Goal: Task Accomplishment & Management: Use online tool/utility

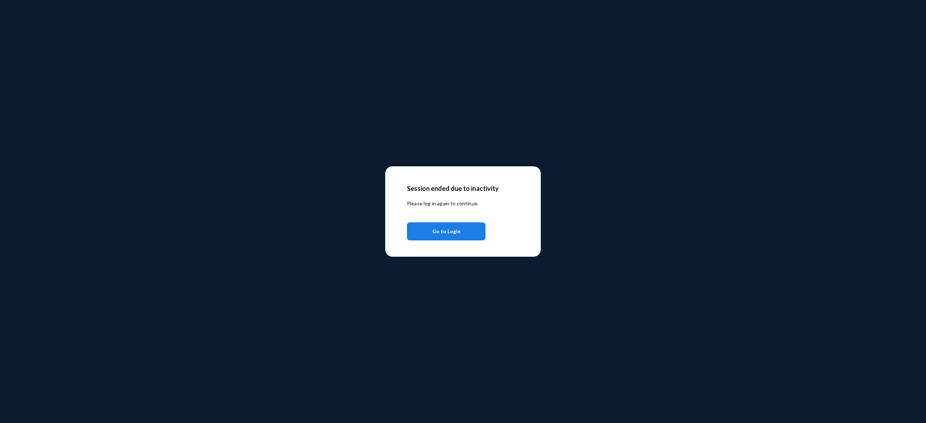
click at [432, 236] on button "Go to Login" at bounding box center [446, 231] width 78 height 18
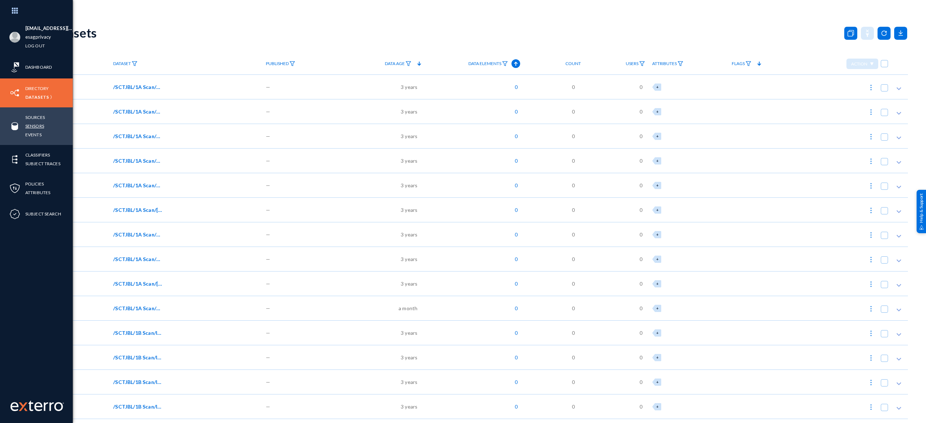
click at [35, 125] on link "Sensors" at bounding box center [34, 126] width 19 height 8
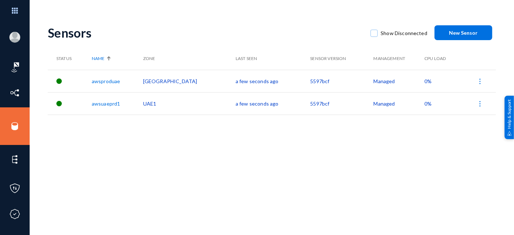
drag, startPoint x: 906, startPoint y: 1, endPoint x: 294, endPoint y: 163, distance: 633.0
click at [294, 163] on div "Sensors Show Disconnected New Sensor Status Name Zone Last Seen Sensor Version …" at bounding box center [272, 126] width 448 height 217
click at [118, 80] on link "awsproduae" at bounding box center [106, 81] width 28 height 6
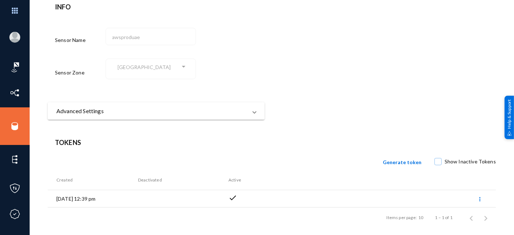
scroll to position [67, 0]
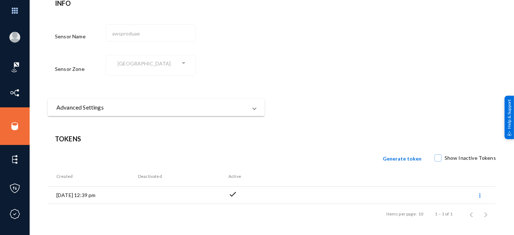
click at [244, 108] on mat-panel-title "Advanced Settings" at bounding box center [151, 107] width 191 height 9
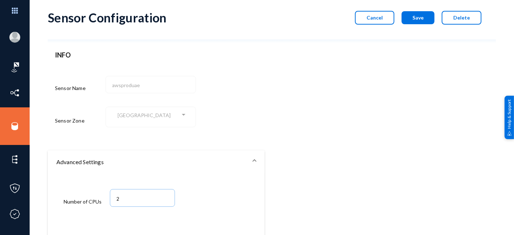
scroll to position [0, 0]
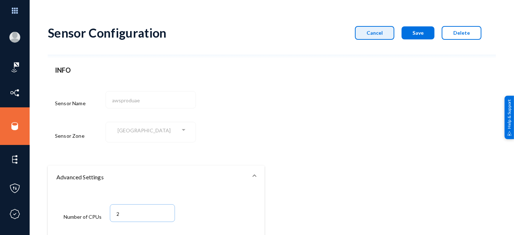
click at [375, 34] on span "Cancel" at bounding box center [375, 33] width 16 height 6
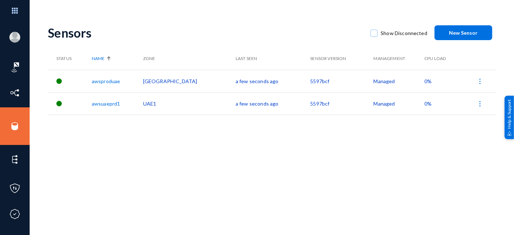
click at [116, 103] on link "awsuaeprd1" at bounding box center [106, 104] width 28 height 6
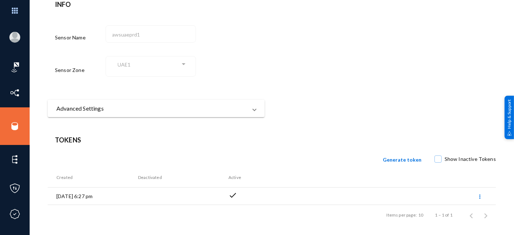
scroll to position [66, 0]
click at [253, 107] on span at bounding box center [254, 108] width 3 height 9
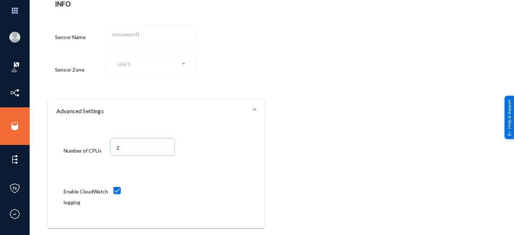
scroll to position [0, 0]
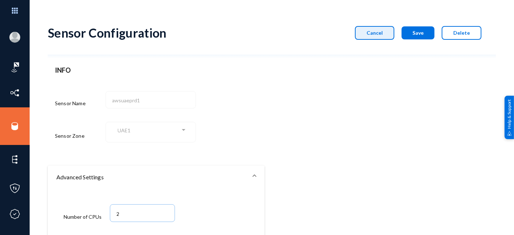
click at [367, 35] on button "Cancel" at bounding box center [374, 33] width 39 height 14
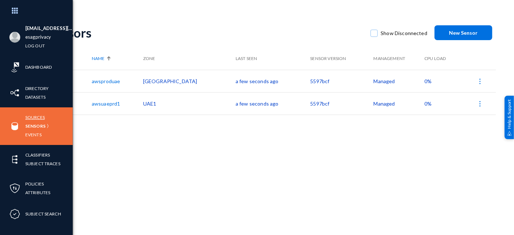
click at [40, 117] on link "Sources" at bounding box center [35, 117] width 20 height 8
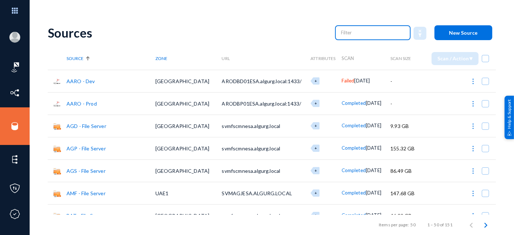
click at [358, 34] on input "text" at bounding box center [373, 32] width 64 height 11
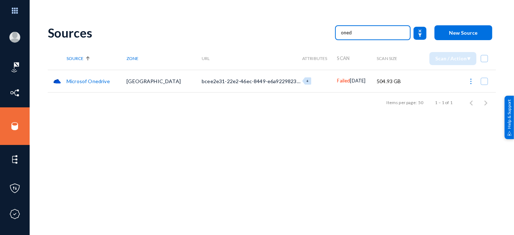
type input "oned"
click at [484, 83] on span at bounding box center [484, 81] width 7 height 7
click at [484, 85] on input "checkbox" at bounding box center [484, 85] width 1 height 1
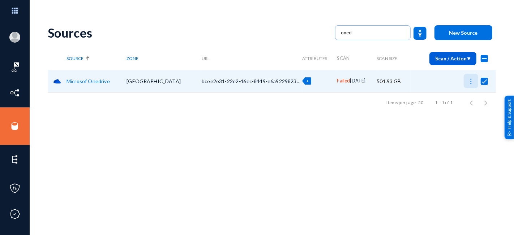
click at [469, 84] on img at bounding box center [471, 81] width 7 height 7
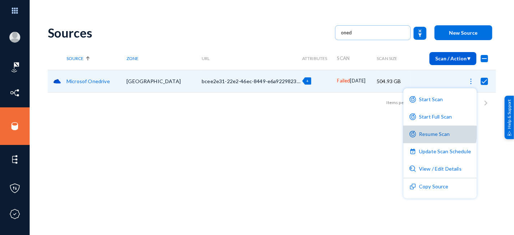
click at [431, 132] on button "Resume Scan" at bounding box center [440, 134] width 73 height 17
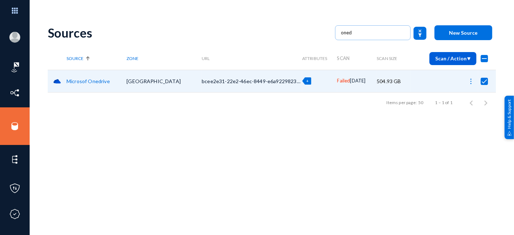
checkbox input "false"
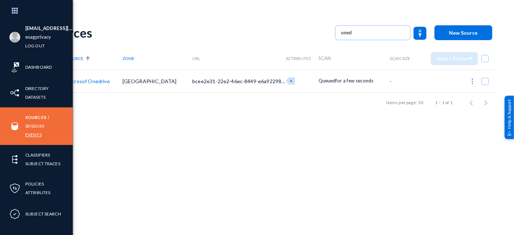
click at [34, 132] on link "Events" at bounding box center [33, 135] width 16 height 8
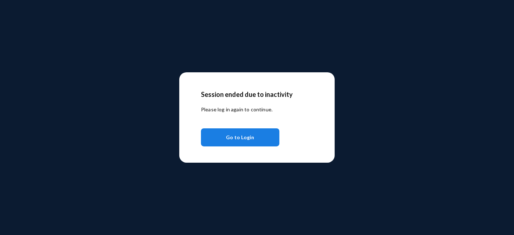
click at [244, 136] on span "Go to Login" at bounding box center [240, 137] width 28 height 13
